Goal: Transaction & Acquisition: Purchase product/service

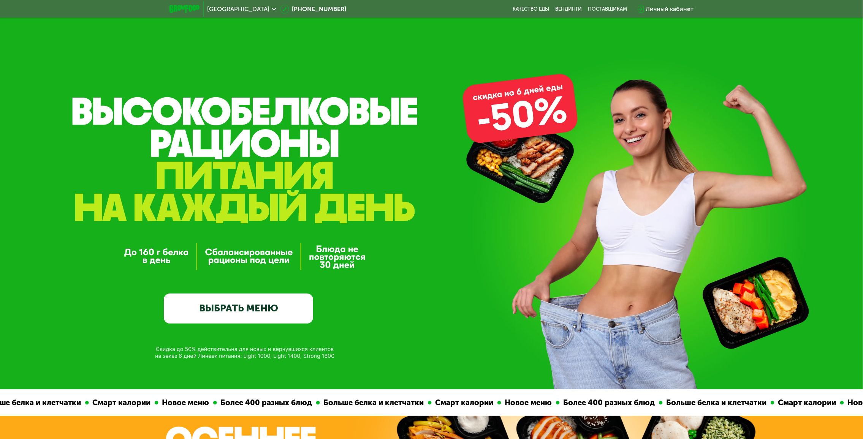
click at [267, 312] on link "ВЫБРАТЬ МЕНЮ" at bounding box center [238, 309] width 149 height 30
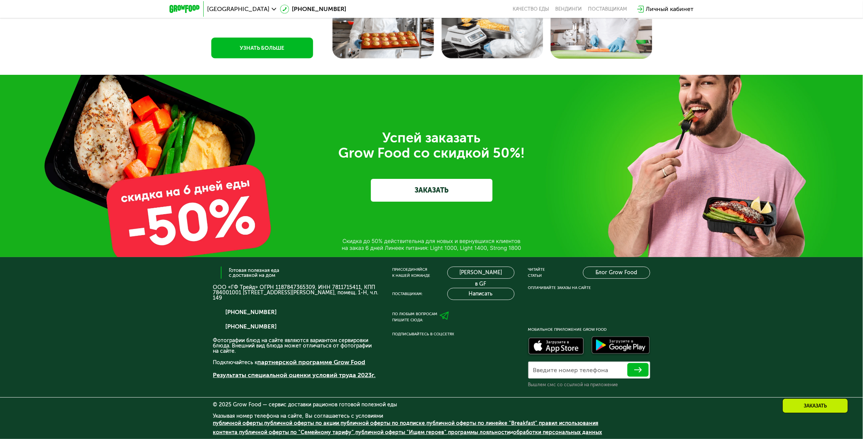
drag, startPoint x: 665, startPoint y: 152, endPoint x: 575, endPoint y: 455, distance: 316.1
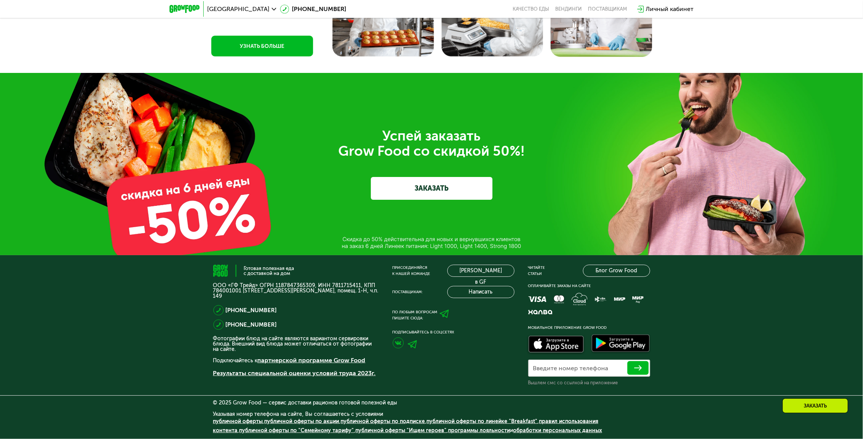
click at [410, 343] on img at bounding box center [413, 345] width 10 height 8
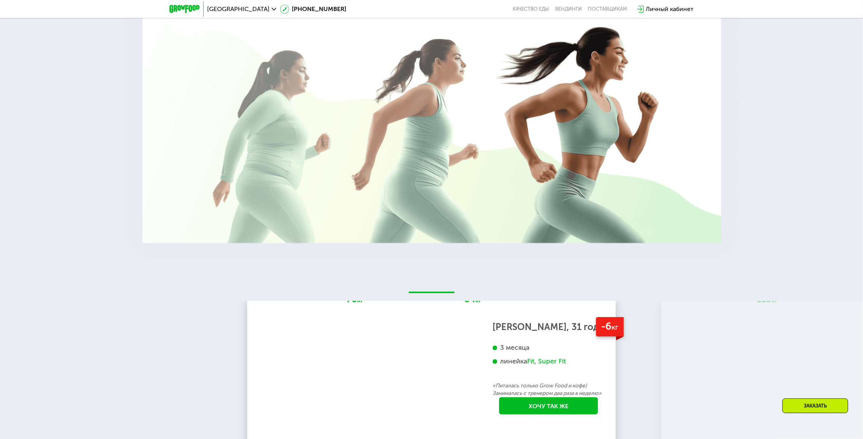
scroll to position [0, 0]
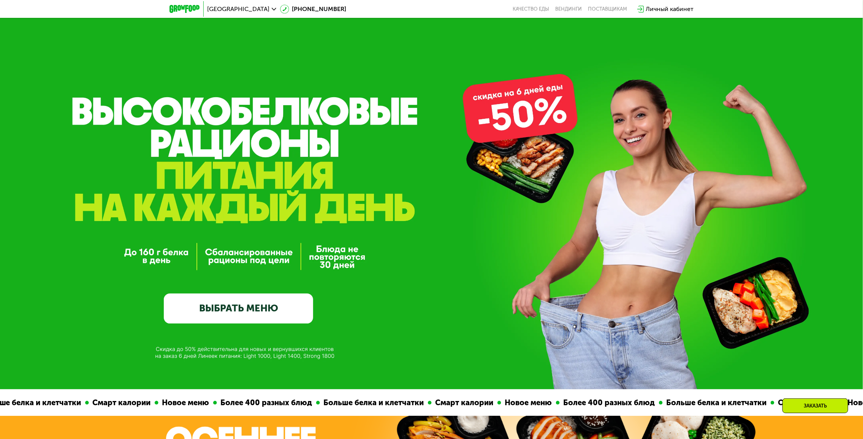
drag, startPoint x: 194, startPoint y: 126, endPoint x: 206, endPoint y: 111, distance: 18.6
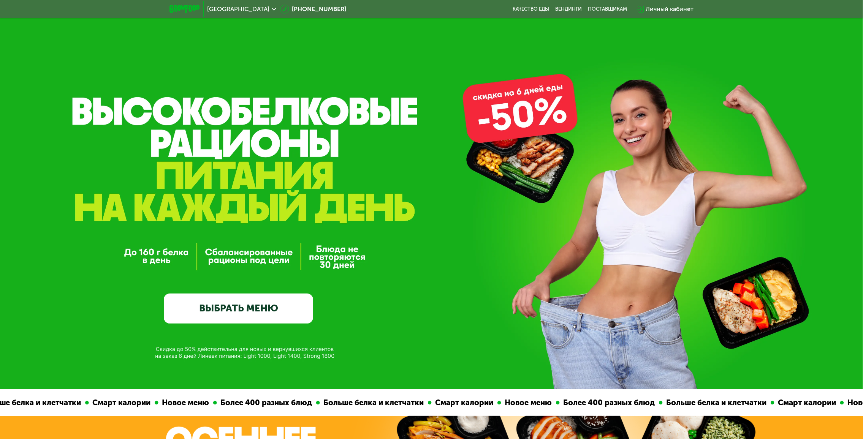
click at [225, 319] on link "ВЫБРАТЬ МЕНЮ" at bounding box center [238, 309] width 149 height 30
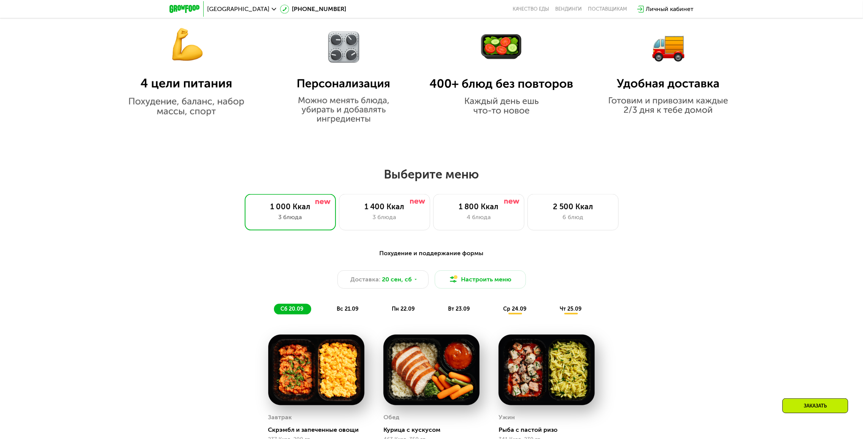
scroll to position [591, 0]
click at [464, 284] on button "Настроить меню" at bounding box center [480, 280] width 91 height 18
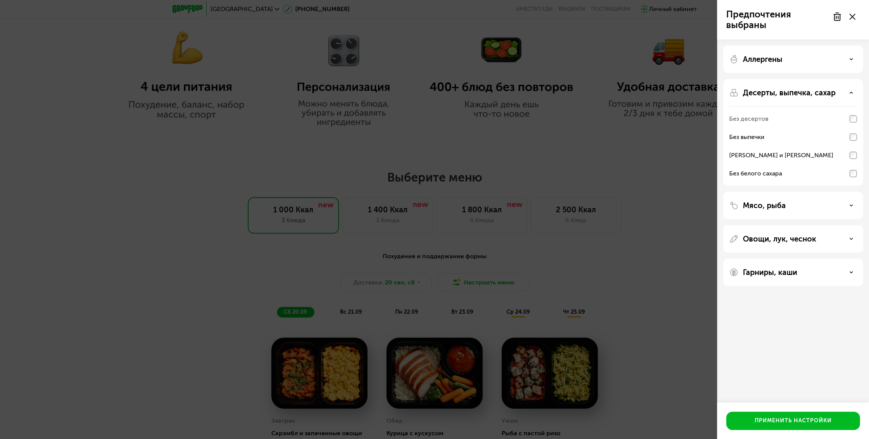
click at [600, 241] on div "Предпочтения выбраны Аллергены Десерты, выпечка, сахар Без десертов Без выпечки…" at bounding box center [434, 219] width 869 height 439
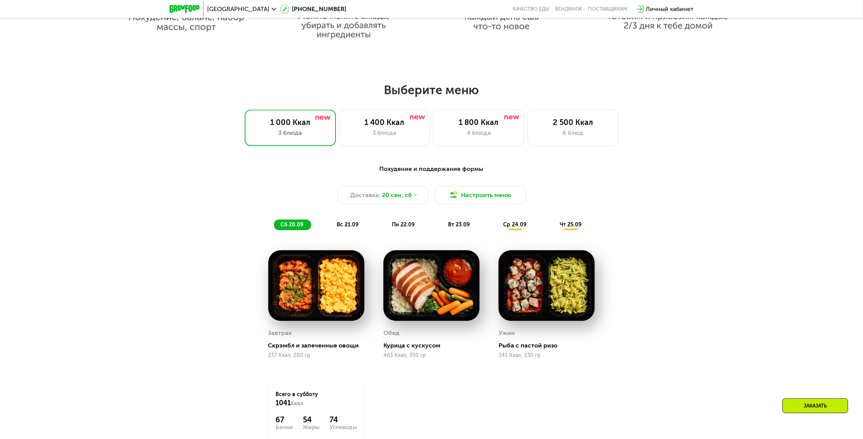
scroll to position [705, 0]
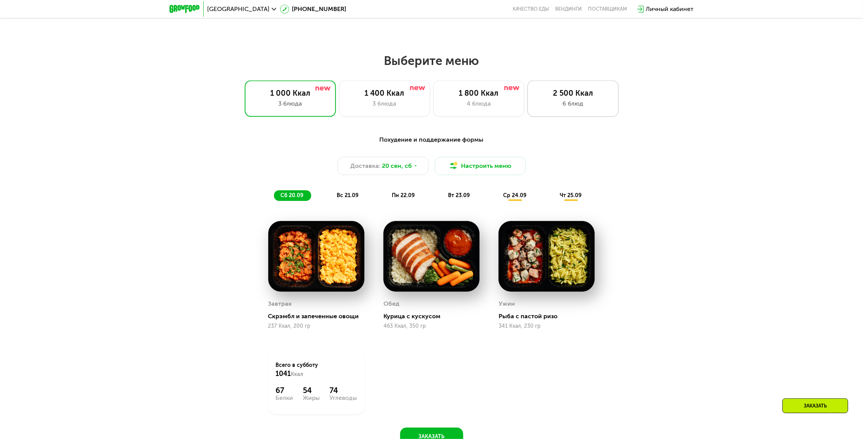
click at [559, 98] on div "2 500 Ккал" at bounding box center [572, 93] width 75 height 9
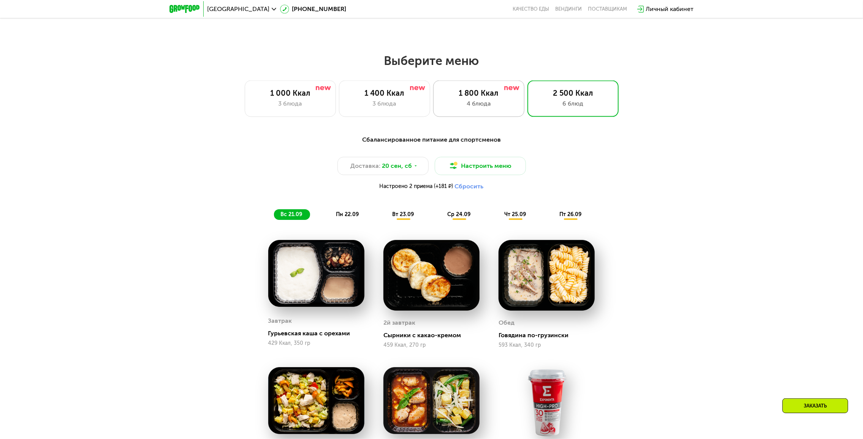
click at [498, 98] on div "1 800 Ккал" at bounding box center [478, 93] width 75 height 9
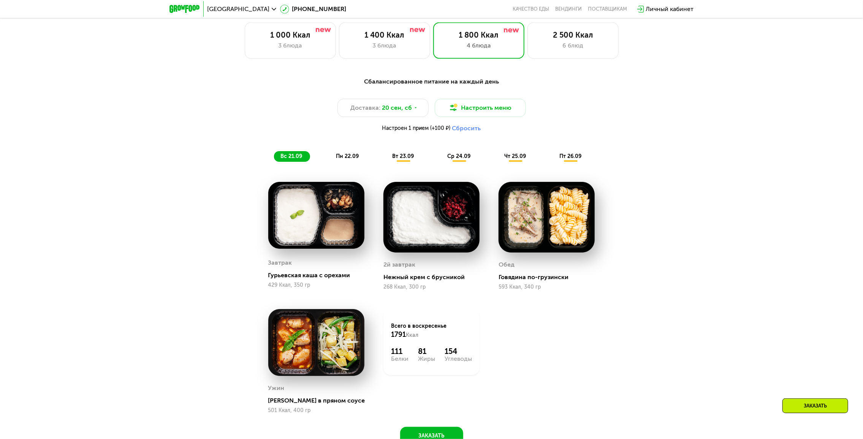
scroll to position [781, 0]
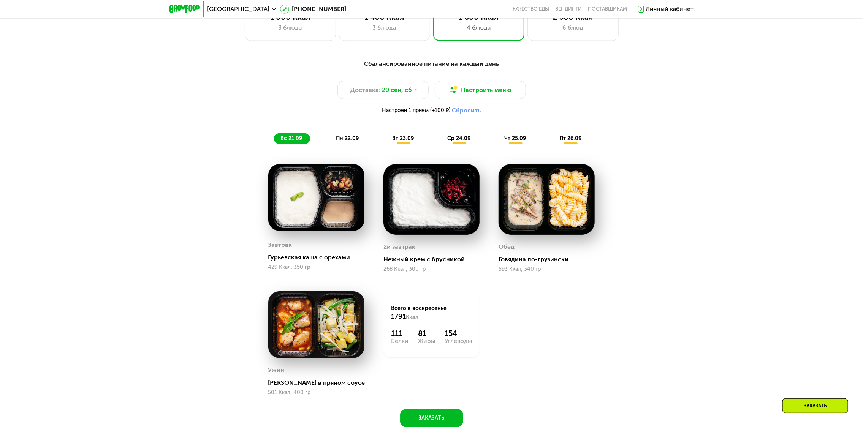
click at [345, 142] on span "пн 22.09" at bounding box center [347, 138] width 23 height 6
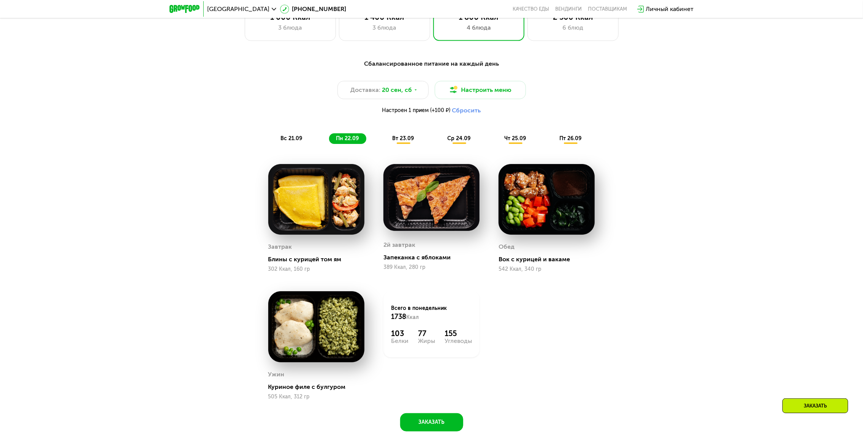
click at [394, 144] on div "вт 23.09" at bounding box center [403, 138] width 36 height 11
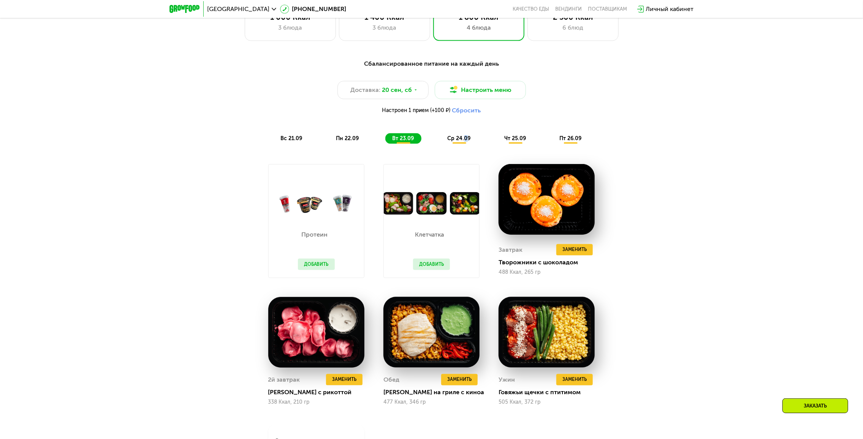
click at [465, 136] on div "ср 24.09" at bounding box center [460, 138] width 38 height 11
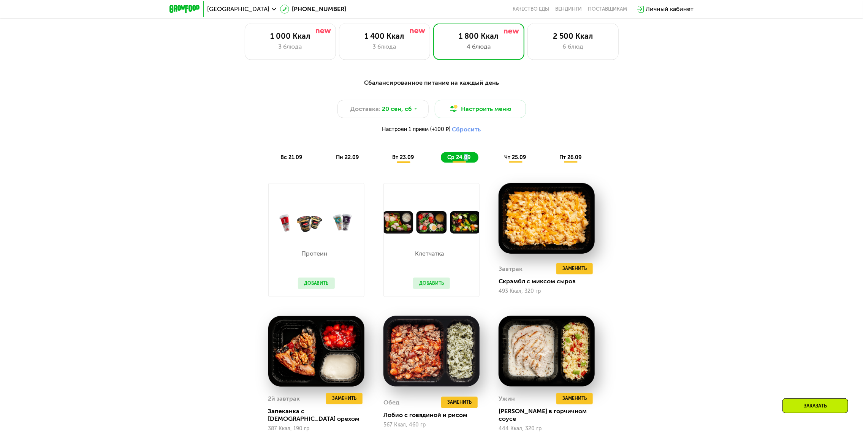
scroll to position [629, 0]
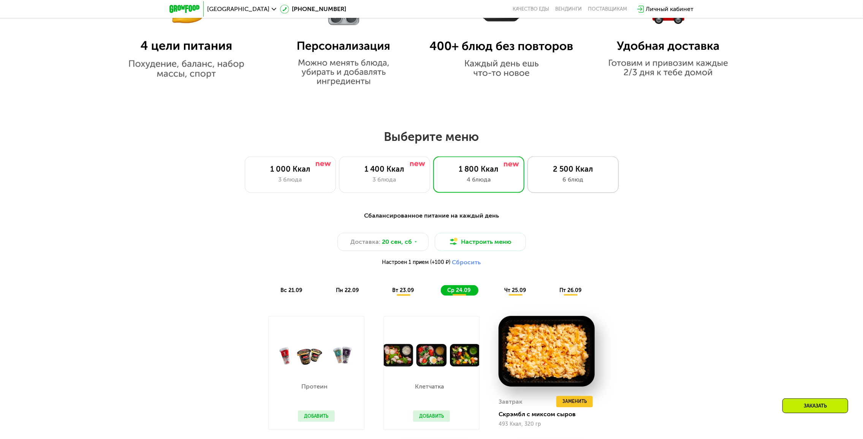
click at [561, 171] on div "2 500 Ккал" at bounding box center [572, 169] width 75 height 9
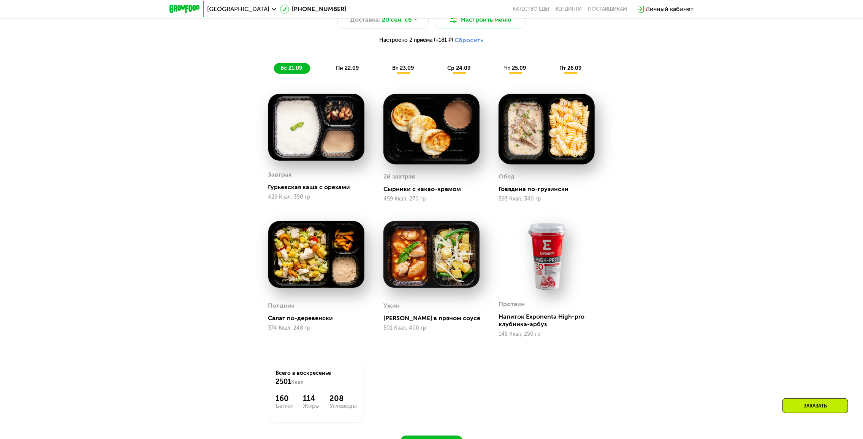
scroll to position [857, 0]
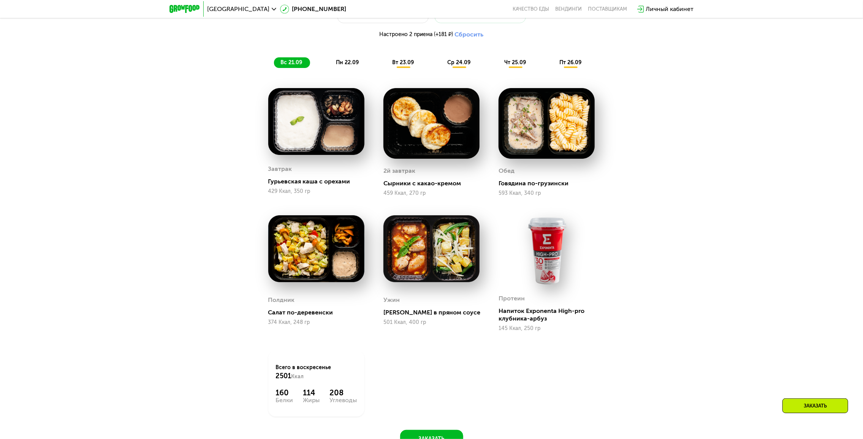
click at [346, 65] on span "пн 22.09" at bounding box center [347, 62] width 23 height 6
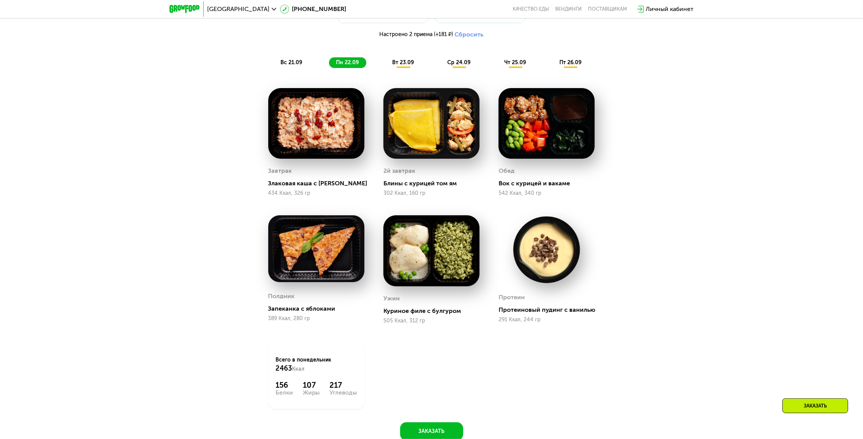
click at [397, 64] on span "вт 23.09" at bounding box center [403, 62] width 22 height 6
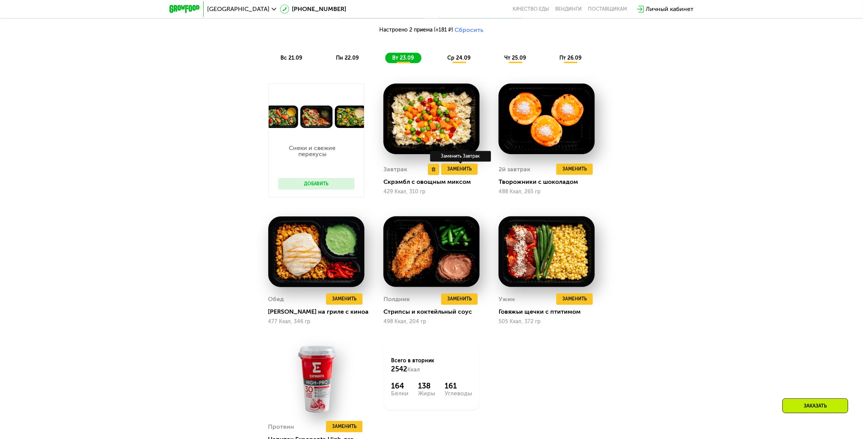
scroll to position [819, 0]
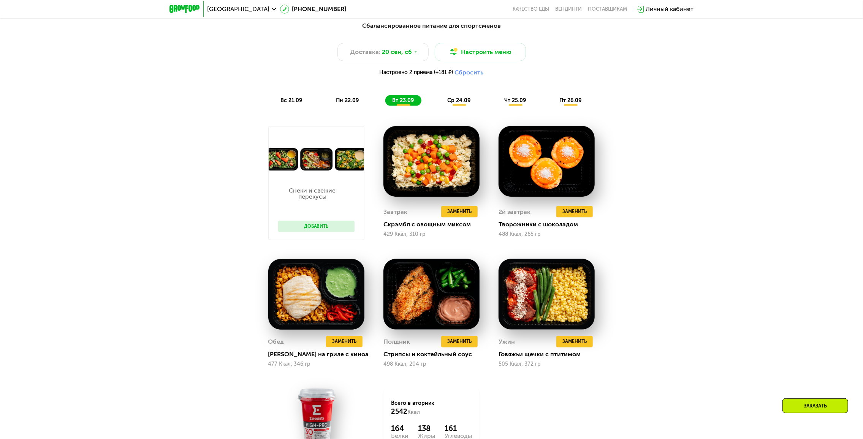
click at [459, 101] on span "ср 24.09" at bounding box center [459, 100] width 23 height 6
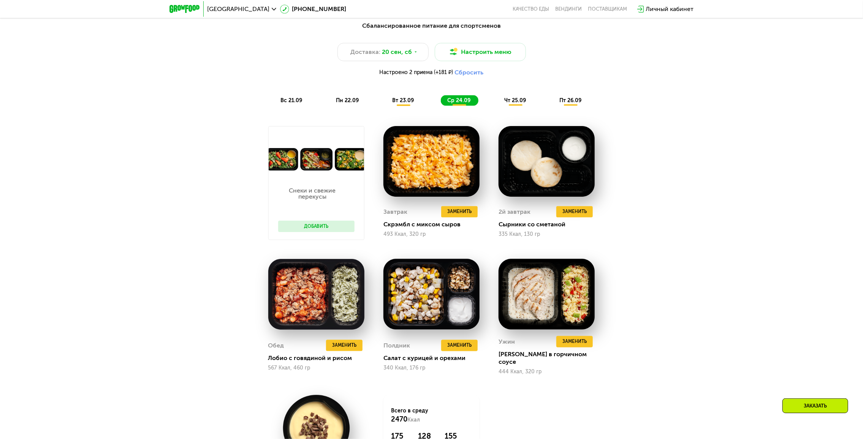
click at [520, 103] on span "чт 25.09" at bounding box center [515, 100] width 22 height 6
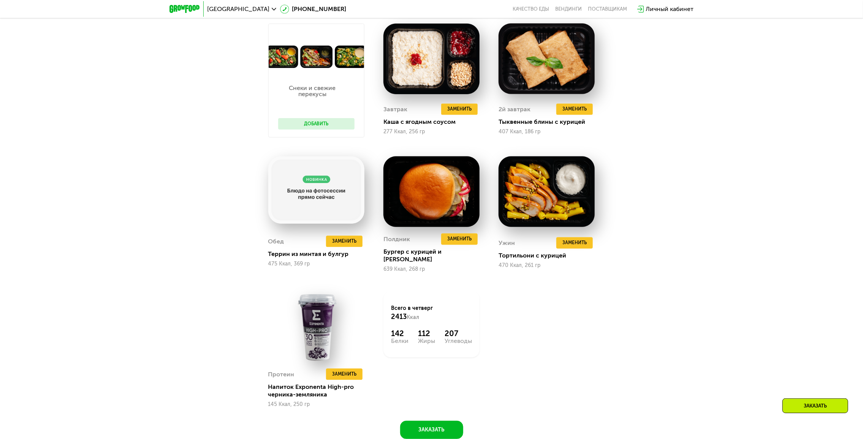
scroll to position [895, 0]
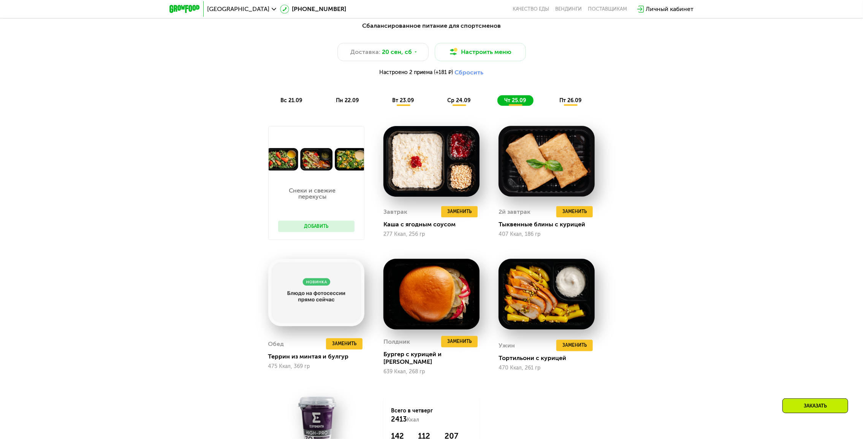
click at [557, 106] on div "пт 26.09" at bounding box center [571, 100] width 36 height 11
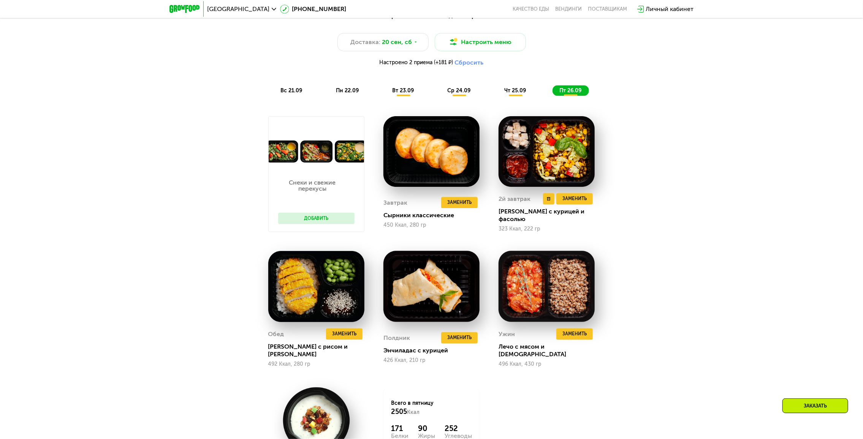
scroll to position [857, 0]
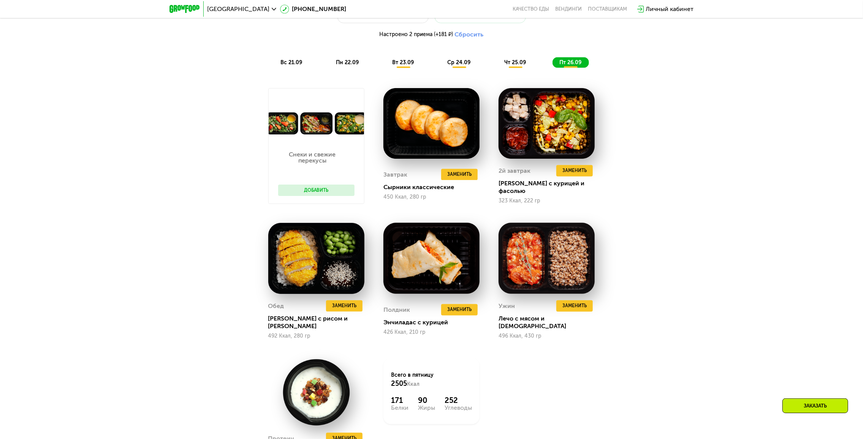
click at [314, 190] on button "Добавить" at bounding box center [316, 190] width 76 height 11
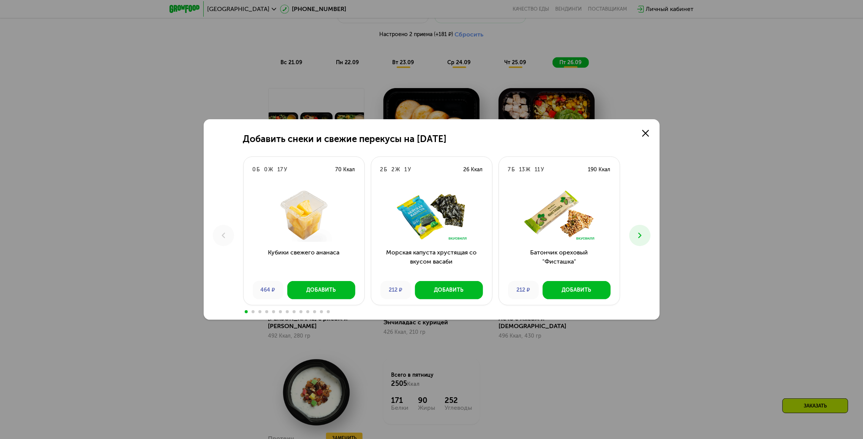
click at [749, 225] on div "Добавить снеки и свежие перекусы на [DATE] 0 Б 0 Ж 17 У 70 Ккал Кубики свежего …" at bounding box center [431, 219] width 863 height 439
click at [640, 128] on link at bounding box center [645, 133] width 15 height 15
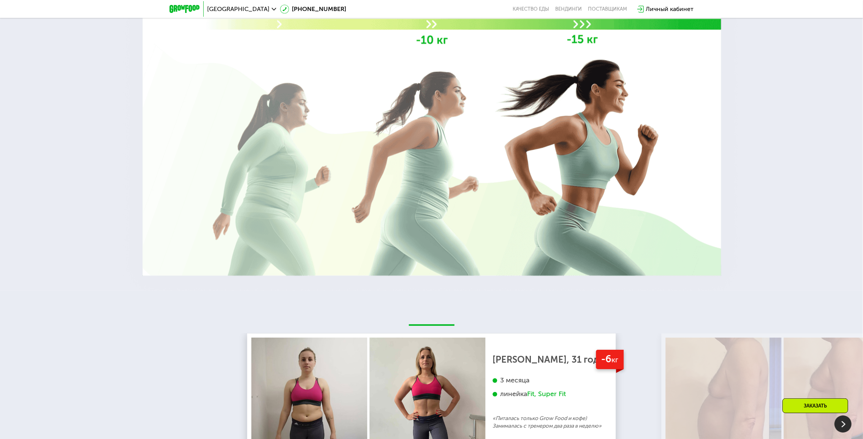
scroll to position [1959, 0]
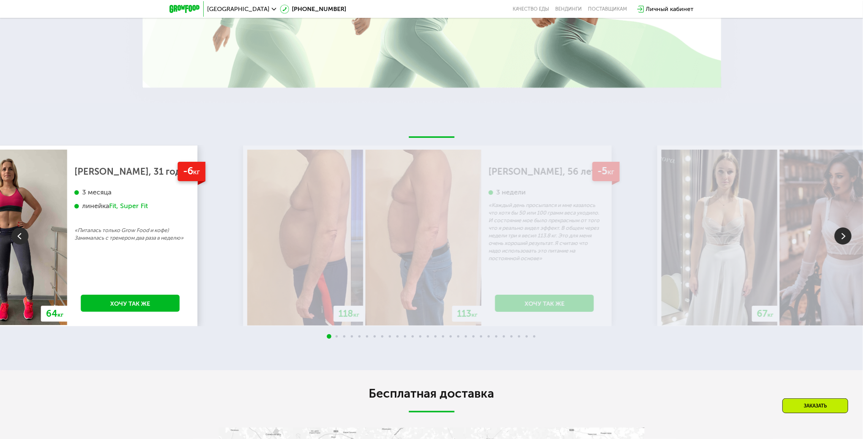
click at [245, 230] on div "118 кг 113 кг -5 кг [PERSON_NAME], 56 лет 3 недели «Каждый день просыпался и мн…" at bounding box center [427, 236] width 369 height 181
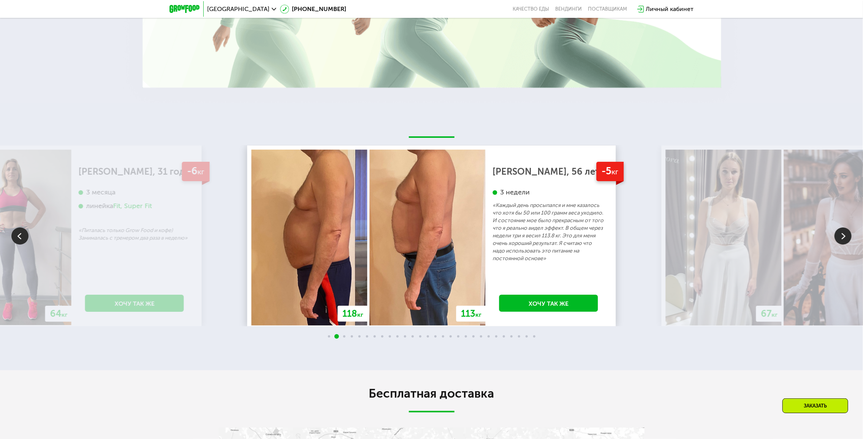
click at [493, 227] on p "«Каждый день просыпался и мне казалось что хотя бы 50 или 100 грамм веса уходил…" at bounding box center [549, 232] width 112 height 61
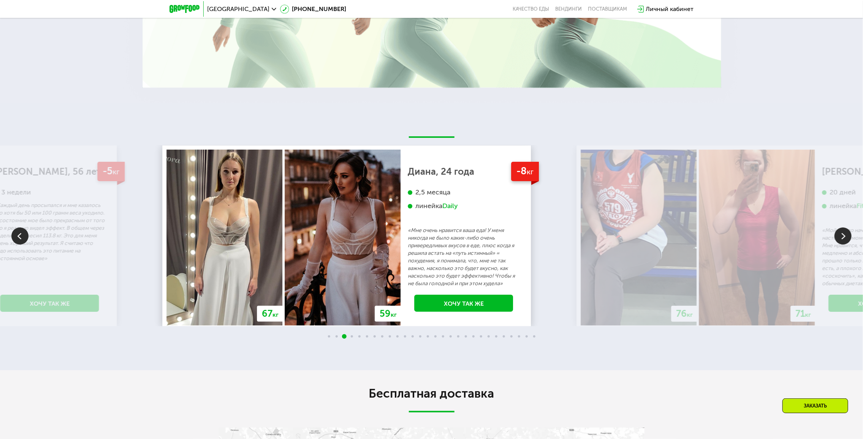
click at [401, 220] on div "-8 кг [PERSON_NAME], 24 года 2,5 месяца линейка Daily «Мне очень нравится ваша …" at bounding box center [464, 238] width 126 height 176
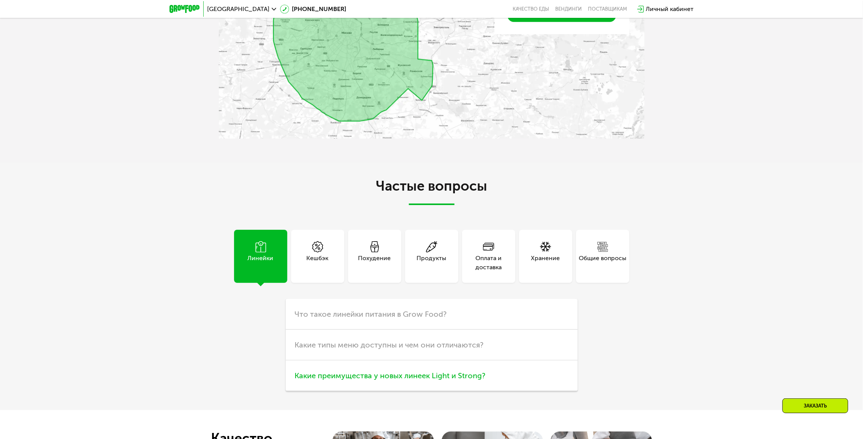
scroll to position [2454, 0]
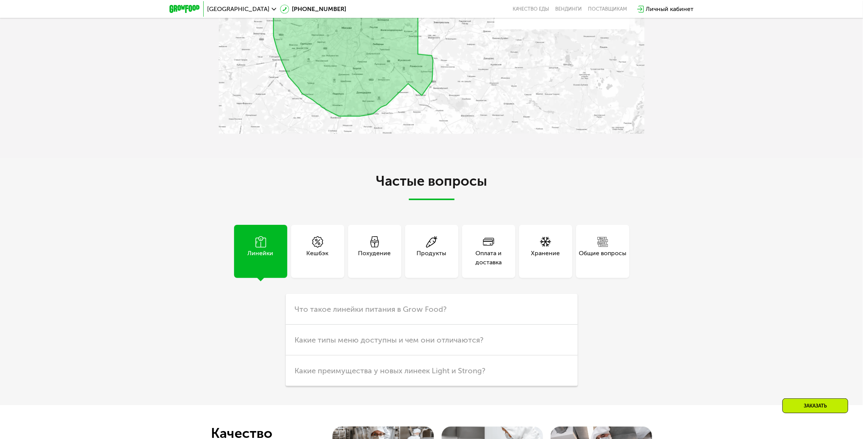
click at [320, 249] on div "Кешбэк" at bounding box center [318, 258] width 22 height 18
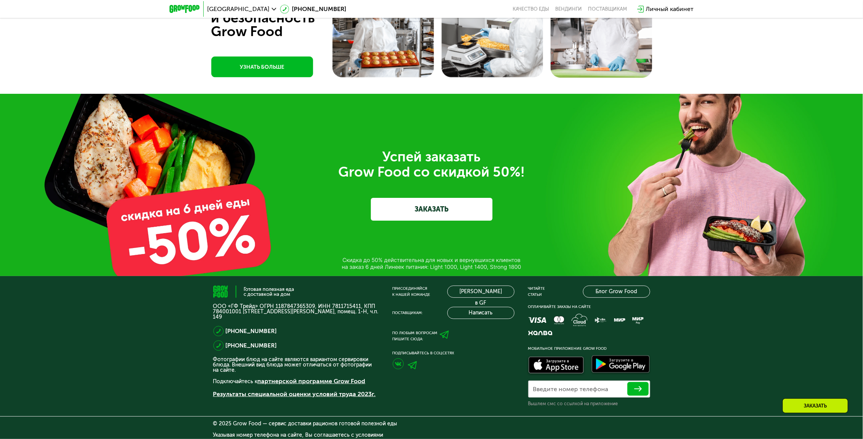
scroll to position [2958, 0]
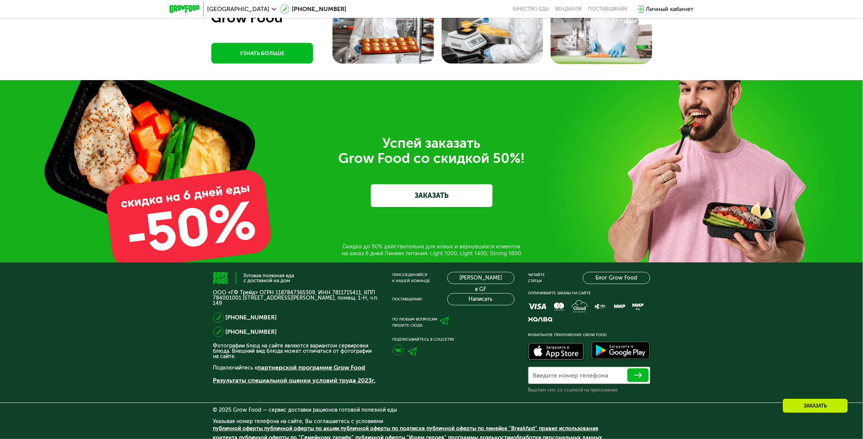
click at [428, 192] on link "ЗАКАЗАТЬ" at bounding box center [432, 195] width 122 height 23
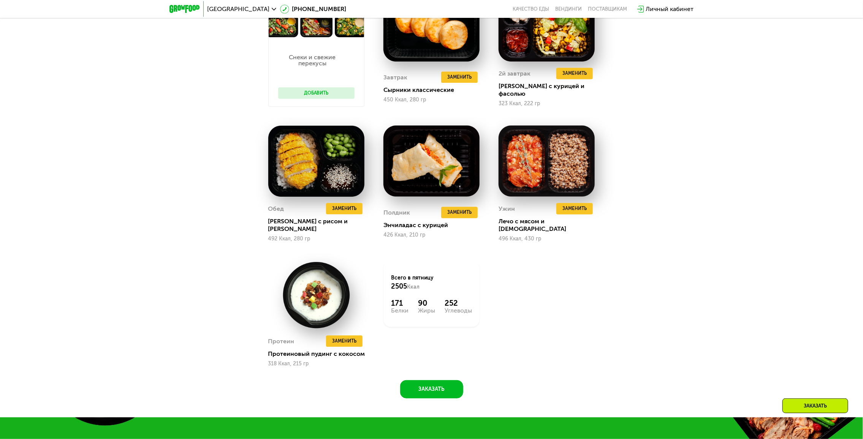
scroll to position [892, 0]
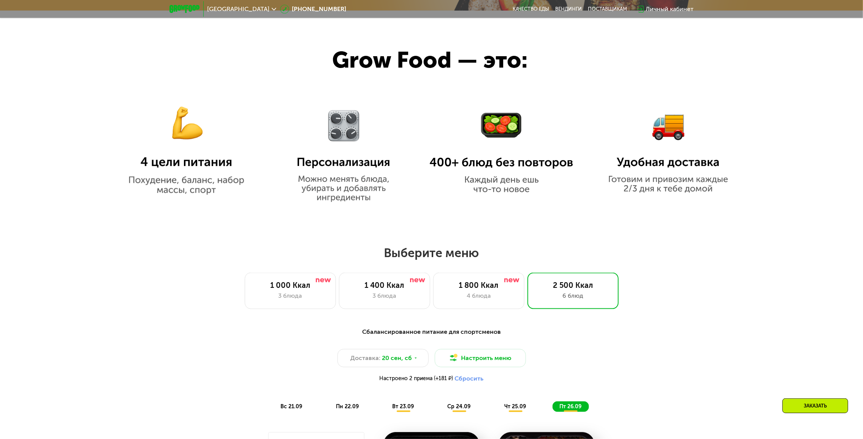
drag, startPoint x: 420, startPoint y: 222, endPoint x: 399, endPoint y: 377, distance: 156.8
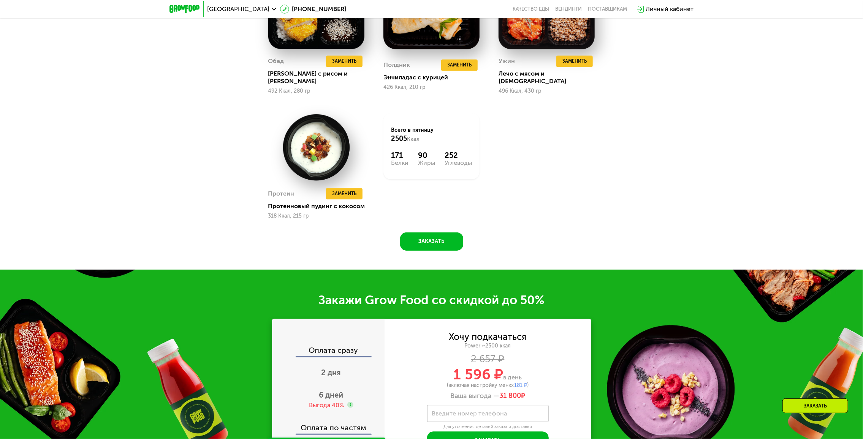
scroll to position [1205, 0]
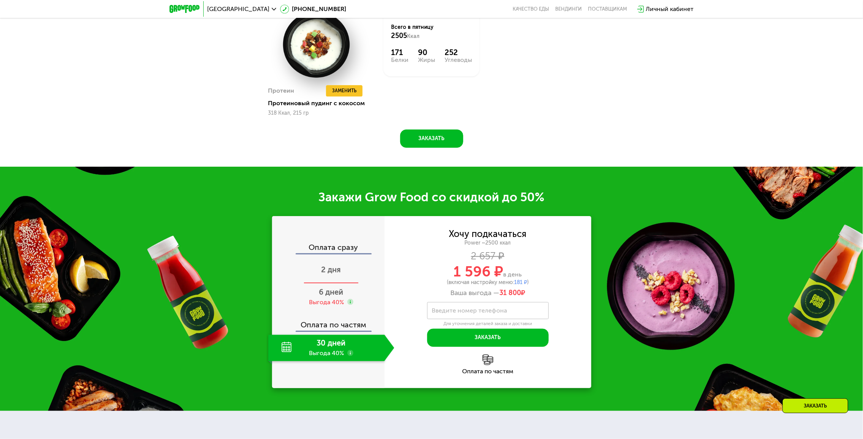
click at [333, 265] on span "2 дня" at bounding box center [332, 269] width 20 height 9
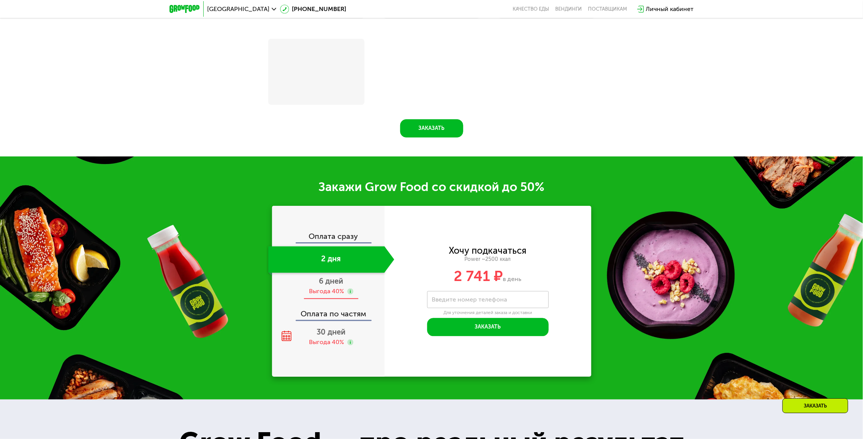
click at [333, 283] on span "6 дней" at bounding box center [331, 281] width 24 height 9
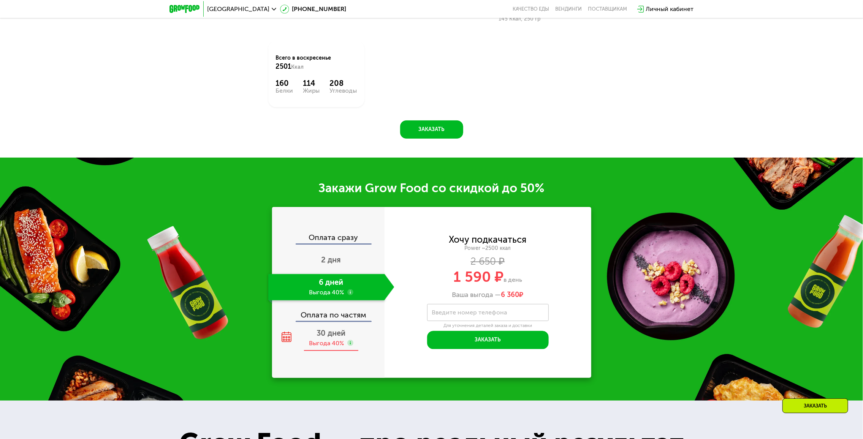
scroll to position [1167, 0]
click at [330, 343] on div "Выгода 40%" at bounding box center [326, 343] width 35 height 8
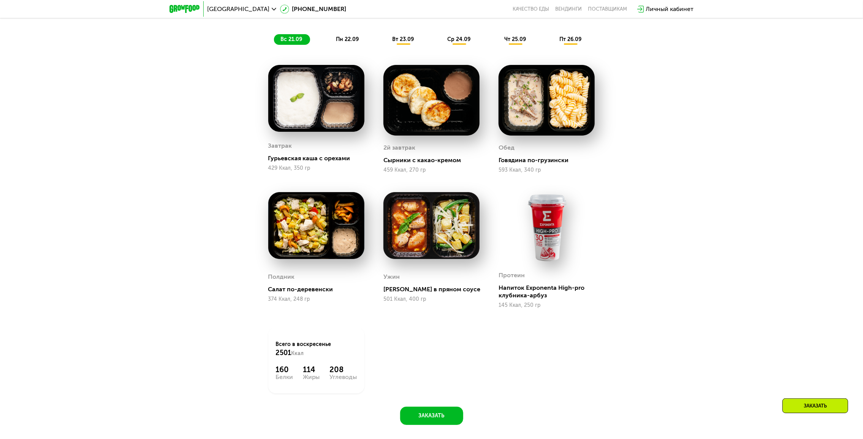
scroll to position [901, 0]
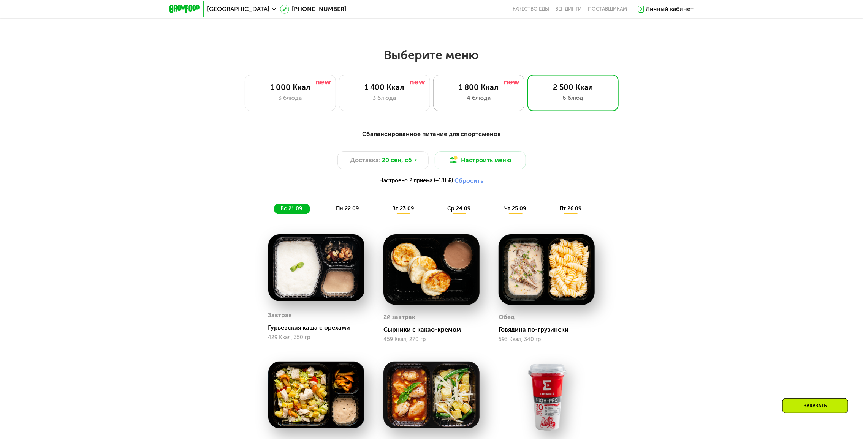
click at [483, 90] on div "1 800 Ккал" at bounding box center [478, 87] width 75 height 9
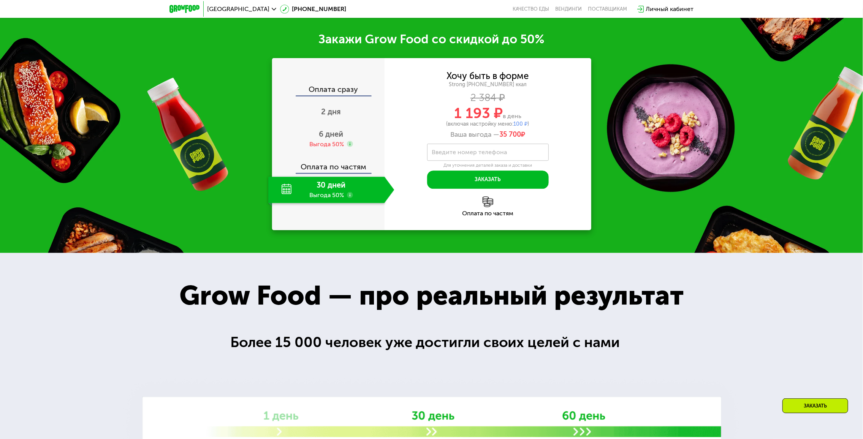
scroll to position [1243, 0]
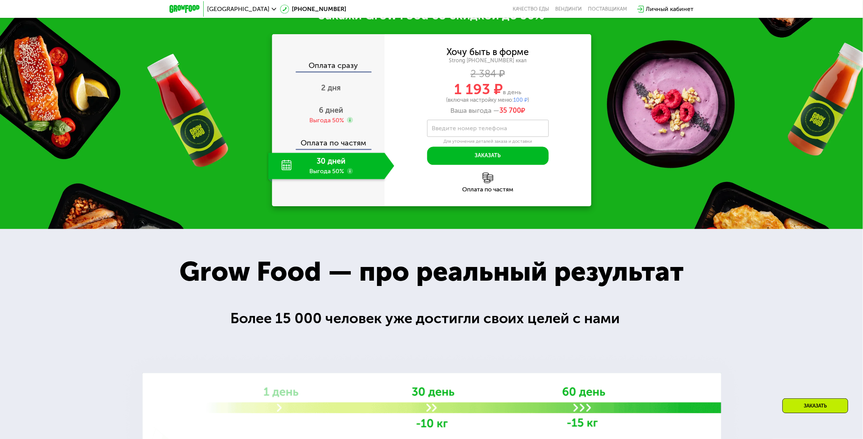
drag, startPoint x: 450, startPoint y: 87, endPoint x: 524, endPoint y: 87, distance: 74.5
click at [524, 87] on div "1 193 ₽ в день" at bounding box center [488, 89] width 207 height 14
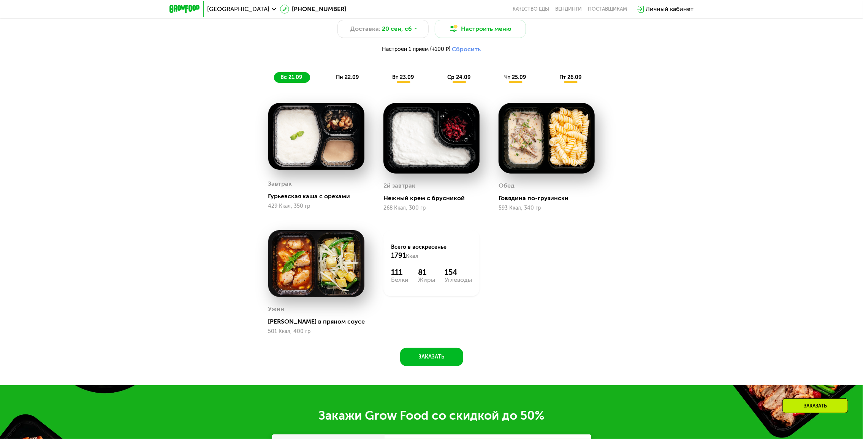
scroll to position [787, 0]
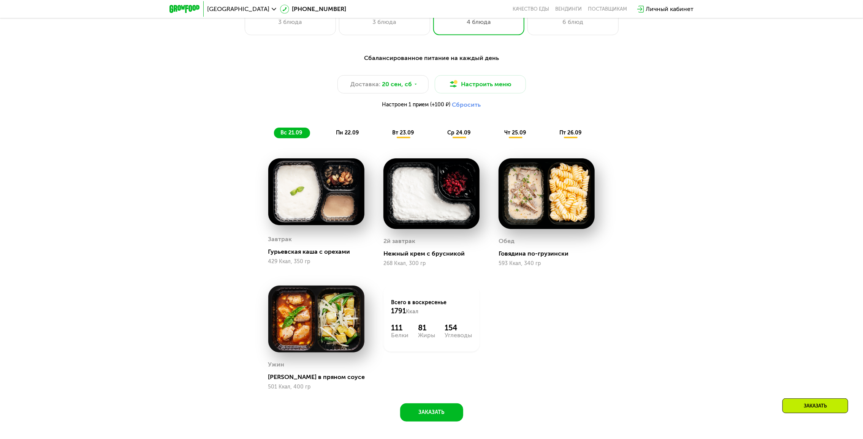
click at [351, 135] on span "пн 22.09" at bounding box center [347, 133] width 23 height 6
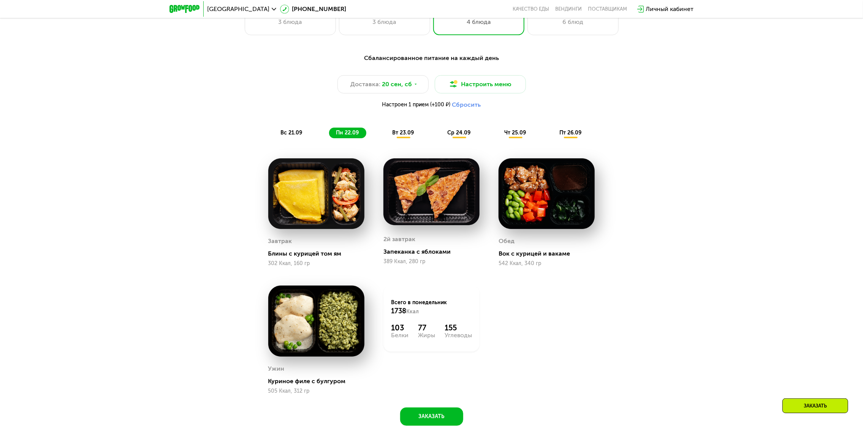
click at [401, 136] on span "вт 23.09" at bounding box center [403, 133] width 22 height 6
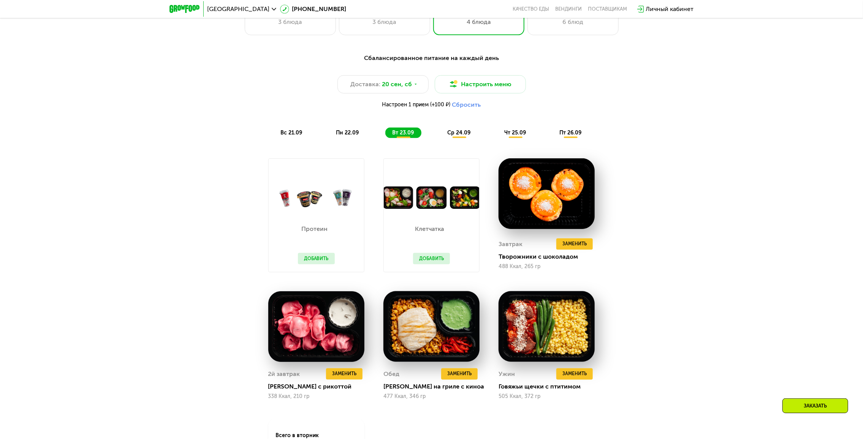
click at [455, 136] on span "ср 24.09" at bounding box center [459, 133] width 23 height 6
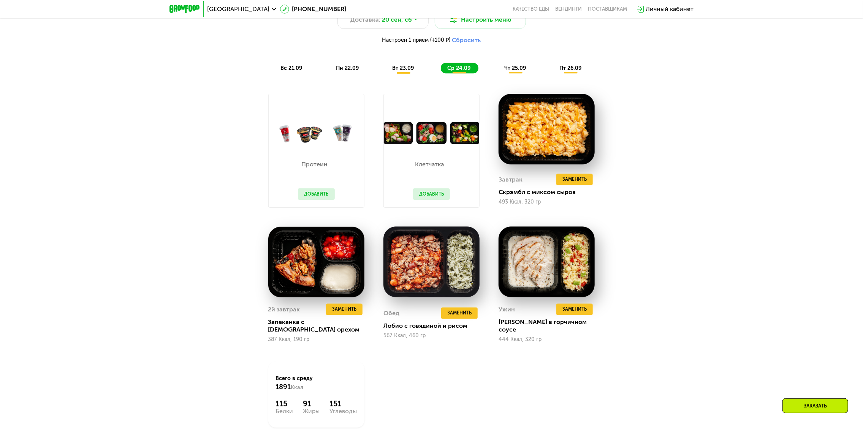
scroll to position [825, 0]
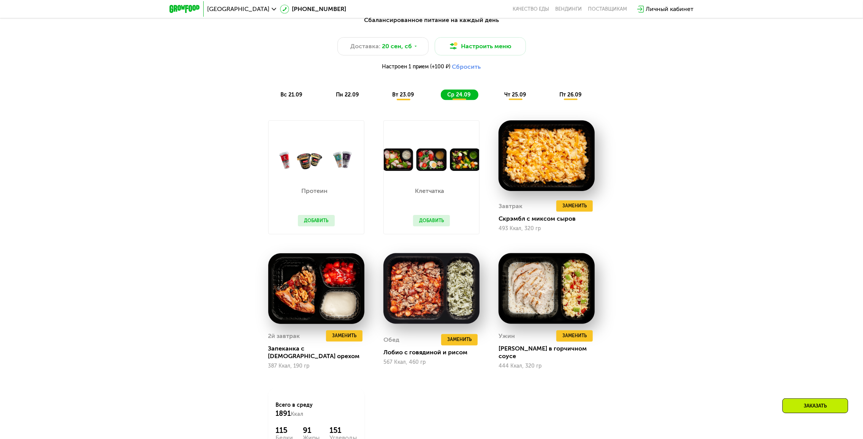
click at [506, 103] on div "Сбалансированное питание на каждый день Доставка: [DATE] Настроить меню Настрое…" at bounding box center [431, 58] width 459 height 94
click at [520, 96] on span "чт 25.09" at bounding box center [515, 95] width 22 height 6
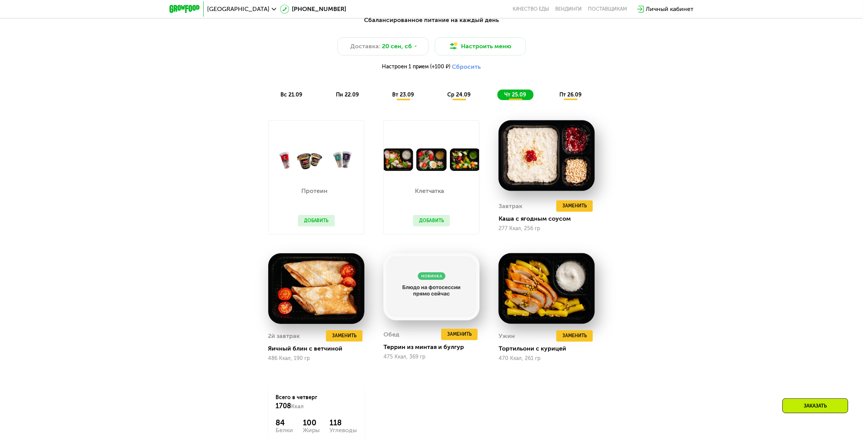
click at [561, 97] on span "пт 26.09" at bounding box center [570, 95] width 22 height 6
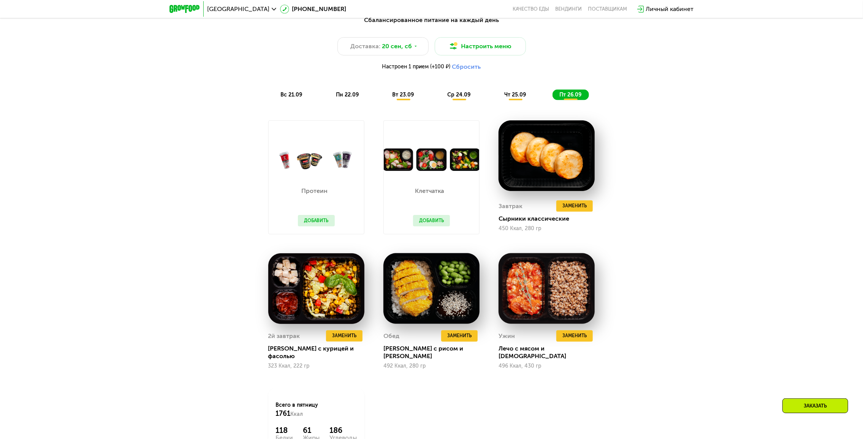
click at [437, 225] on button "Добавить" at bounding box center [431, 220] width 37 height 11
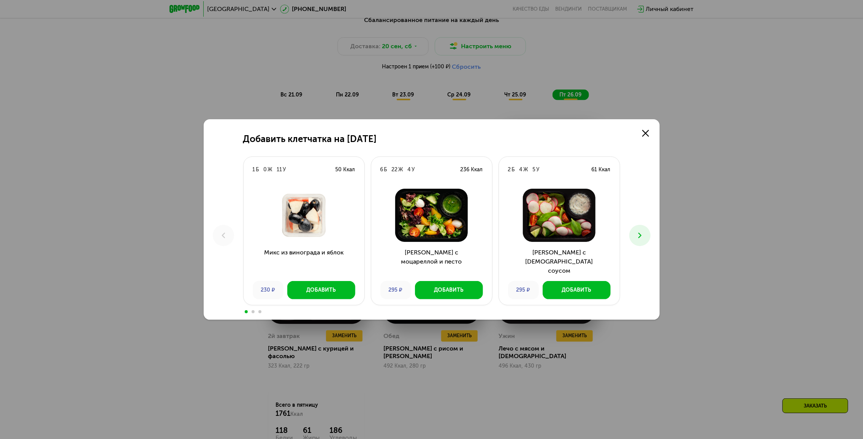
click at [637, 234] on icon at bounding box center [639, 235] width 9 height 9
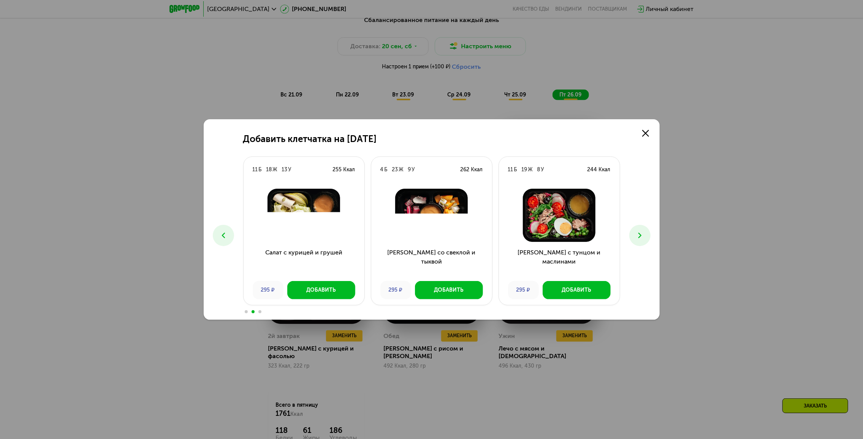
click at [637, 234] on icon at bounding box center [639, 235] width 9 height 9
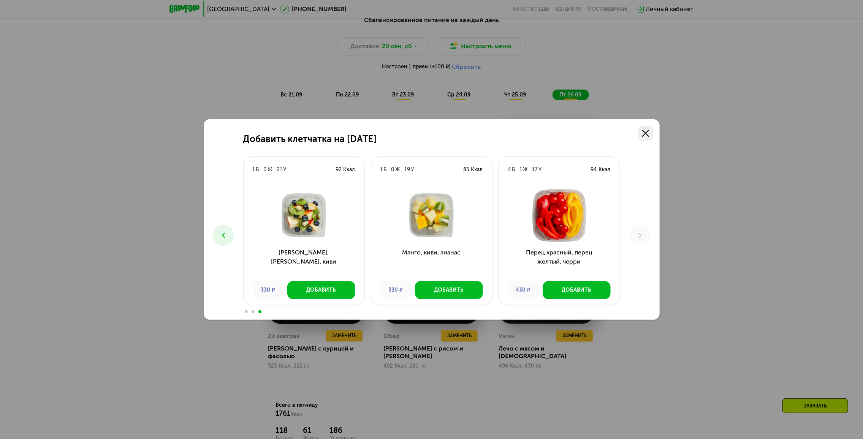
click at [646, 139] on link at bounding box center [645, 133] width 15 height 15
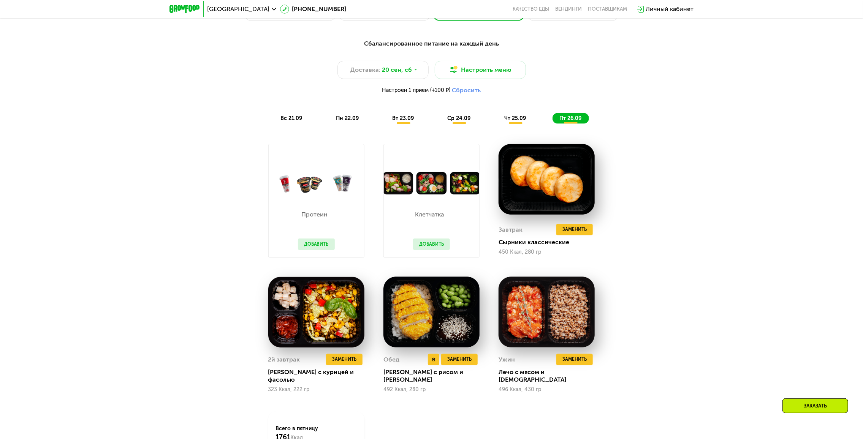
scroll to position [635, 0]
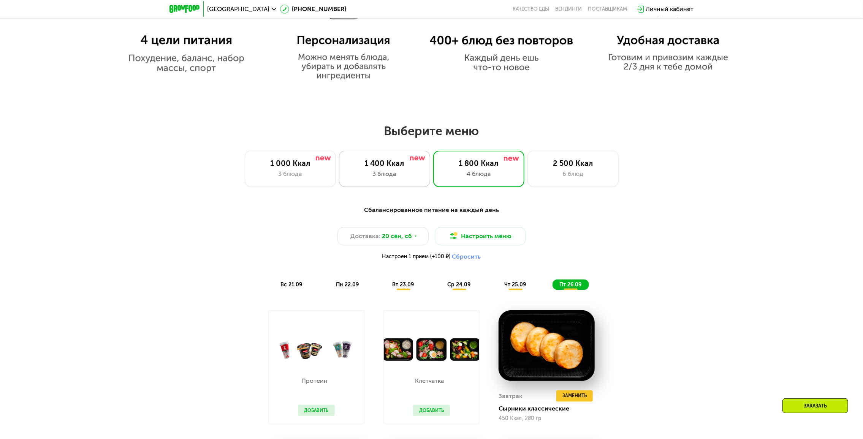
click at [385, 173] on div "3 блюда" at bounding box center [384, 173] width 75 height 9
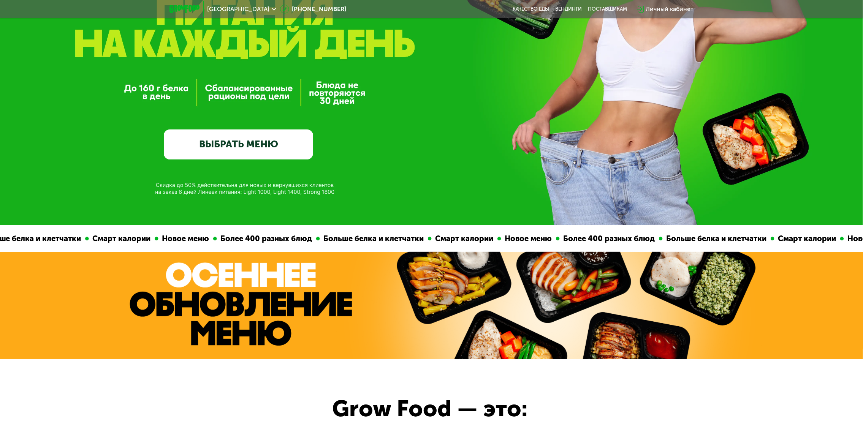
scroll to position [0, 0]
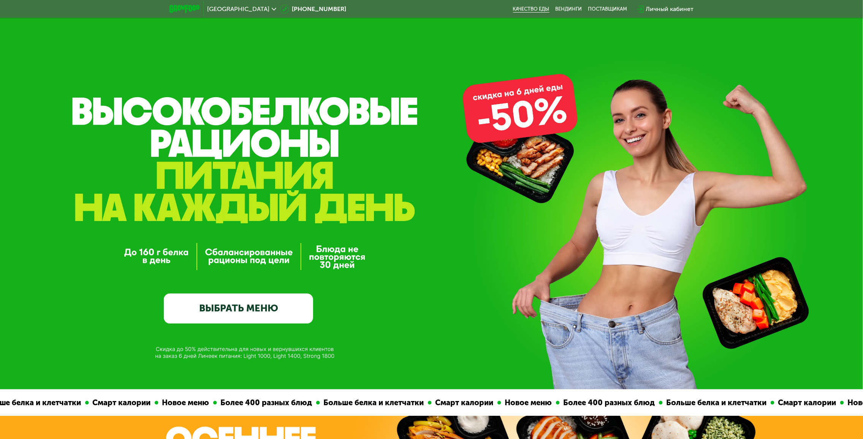
click at [536, 6] on link "Качество еды" at bounding box center [531, 9] width 36 height 6
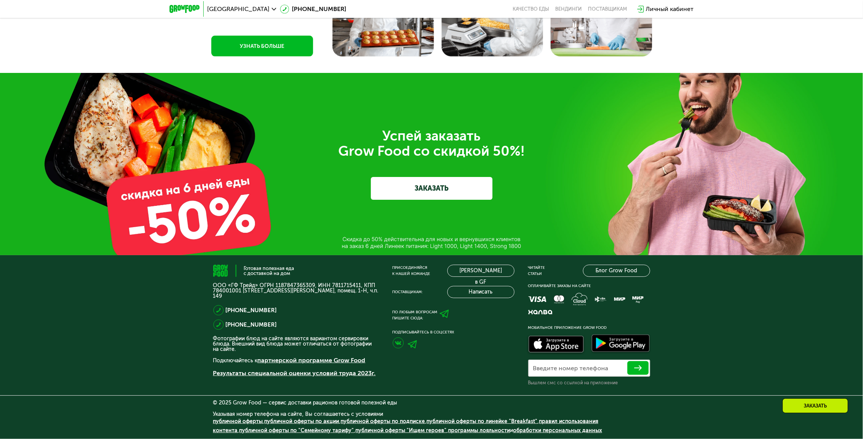
drag, startPoint x: 547, startPoint y: 196, endPoint x: 525, endPoint y: 381, distance: 186.8
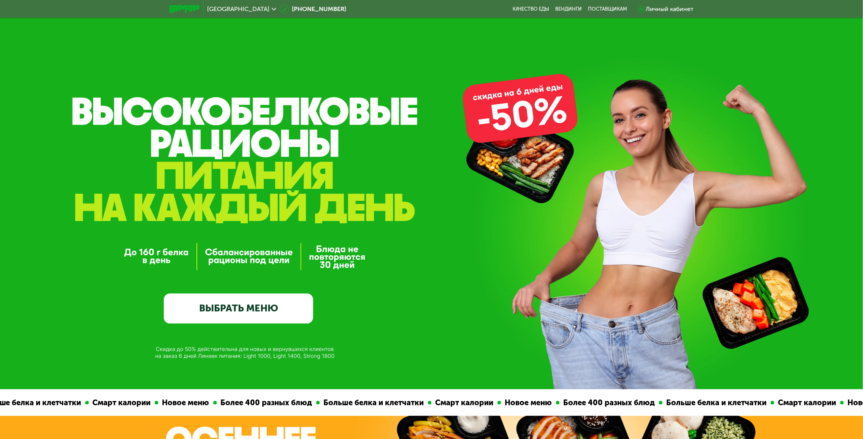
drag, startPoint x: 470, startPoint y: 339, endPoint x: 496, endPoint y: 121, distance: 219.4
